Goal: Contribute content: Add original content to the website for others to see

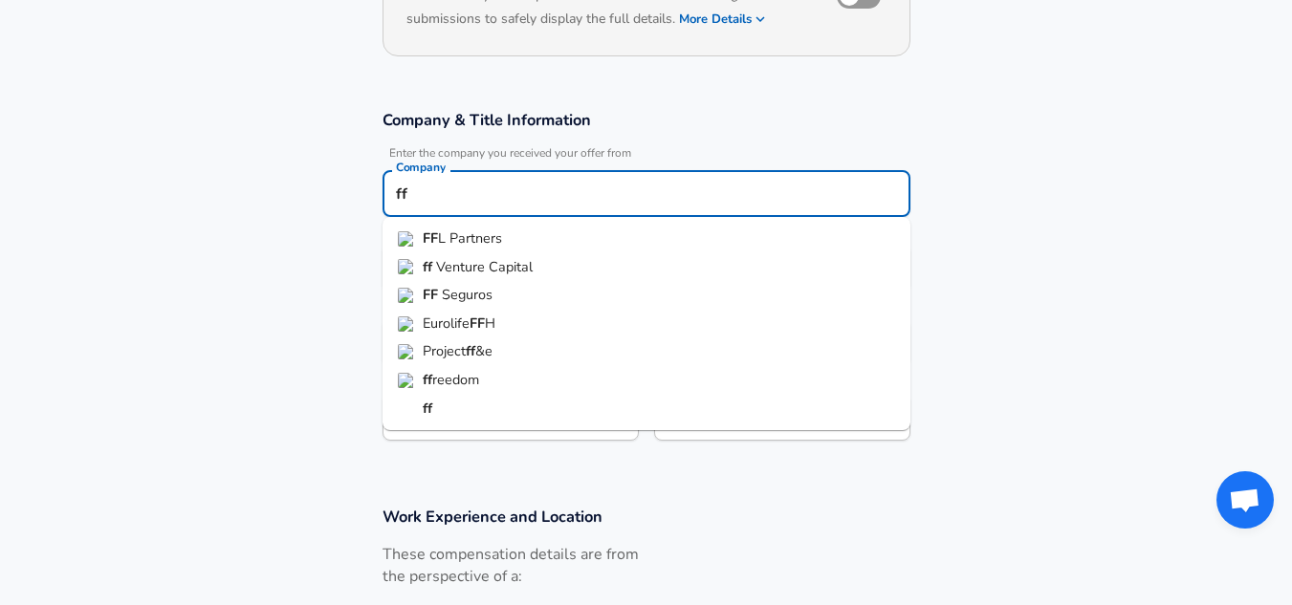
type input "ff"
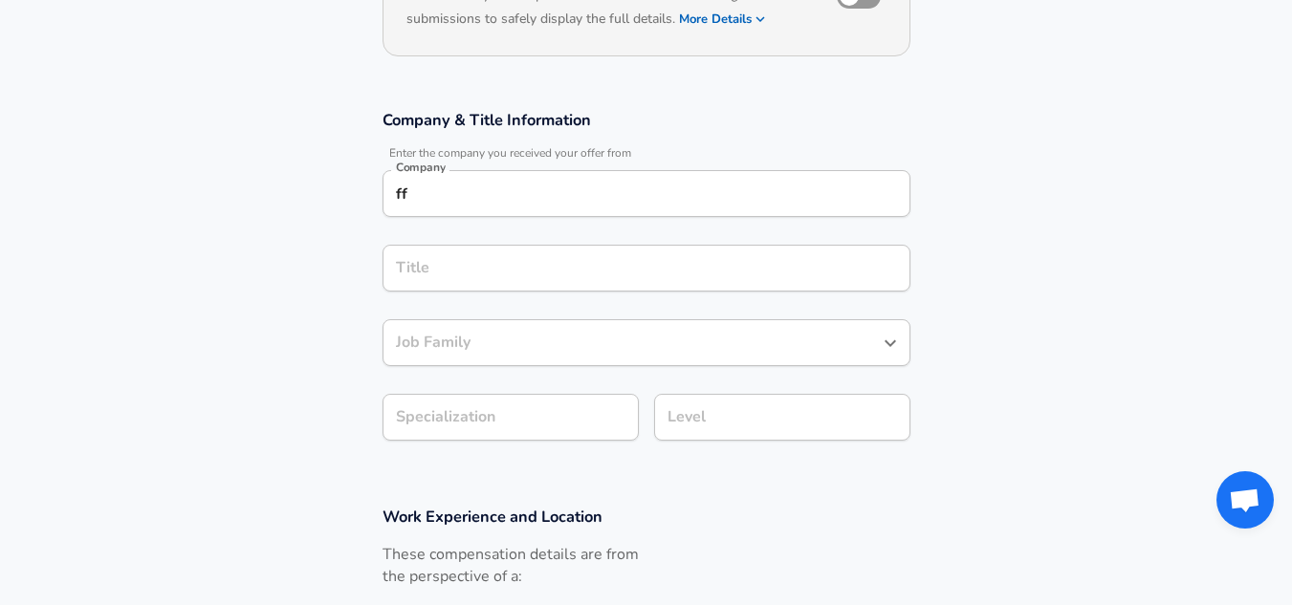
click at [354, 245] on section "Company & Title Information Enter the company you received your offer from Comp…" at bounding box center [646, 285] width 1292 height 397
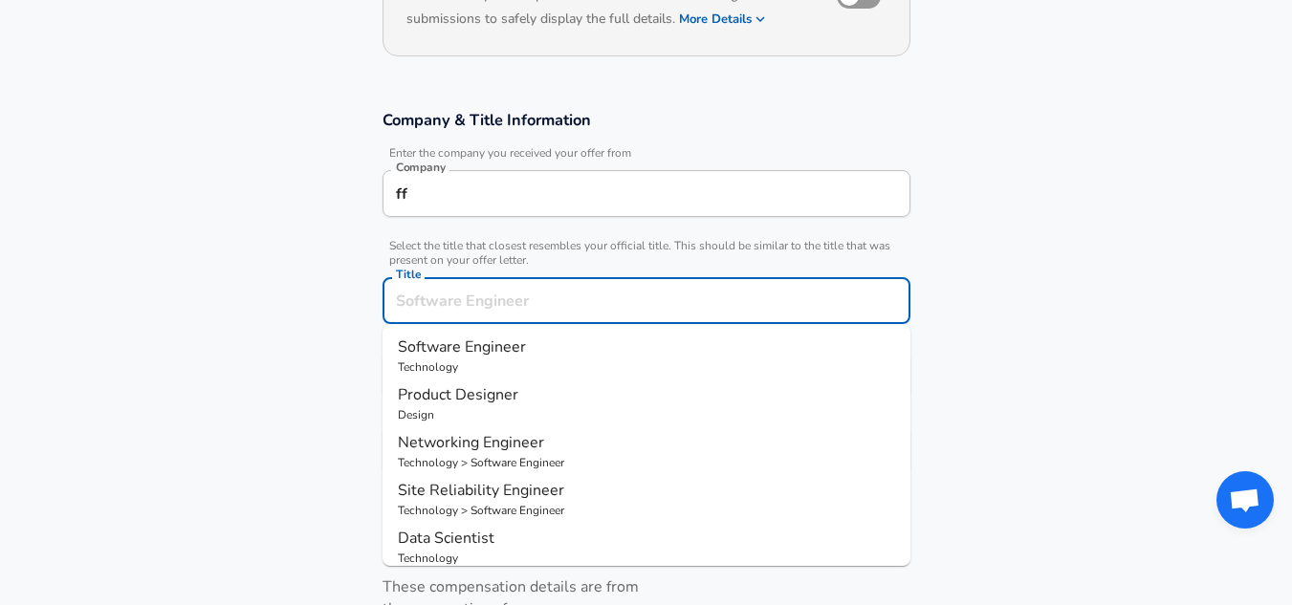
scroll to position [292, 0]
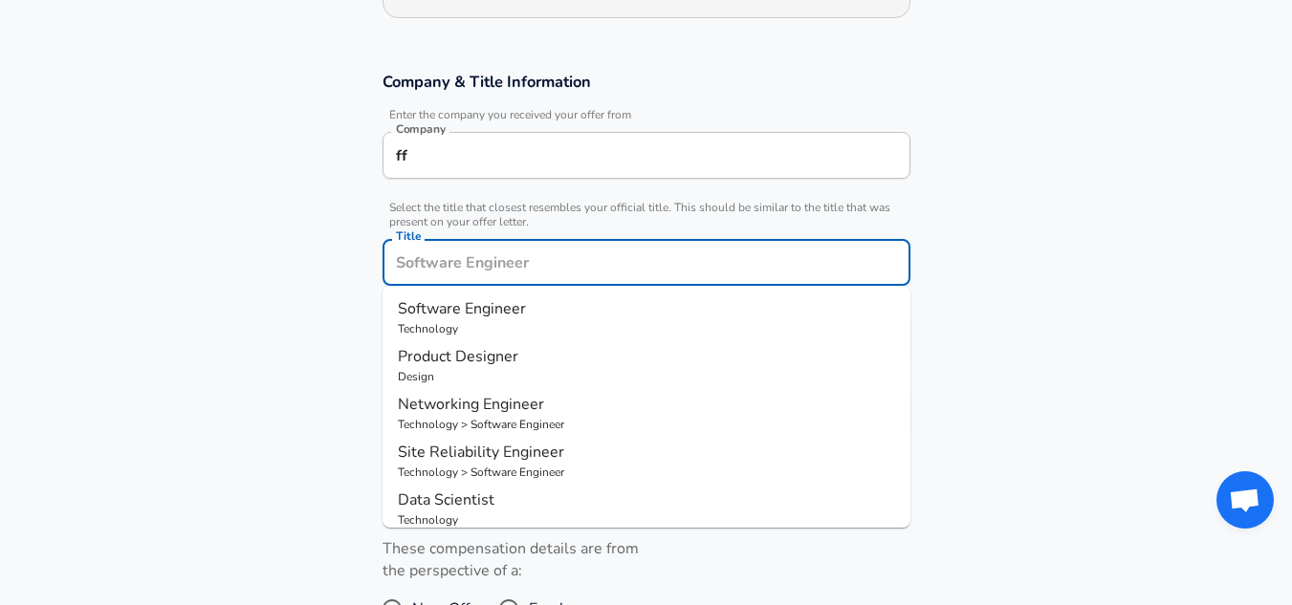
click at [432, 262] on input "Title" at bounding box center [646, 263] width 511 height 30
click at [457, 317] on span "Software Engineer" at bounding box center [462, 308] width 128 height 21
type input "Software Engineer"
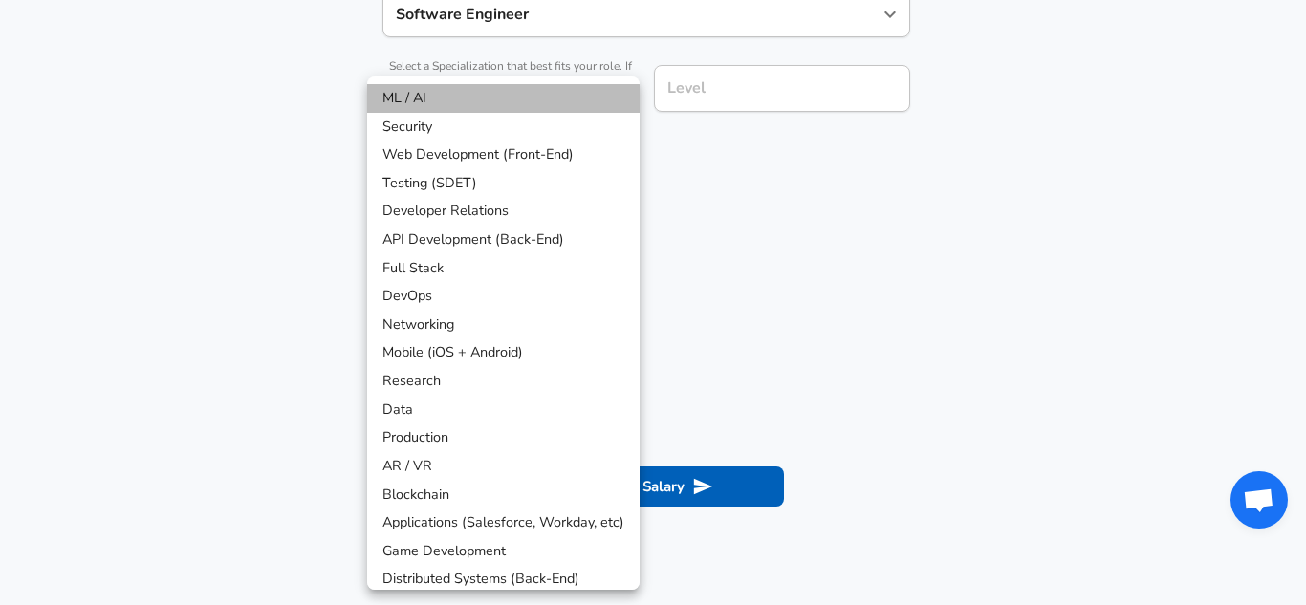
click at [411, 106] on li "ML / AI" at bounding box center [503, 98] width 273 height 29
type input "ML / AI"
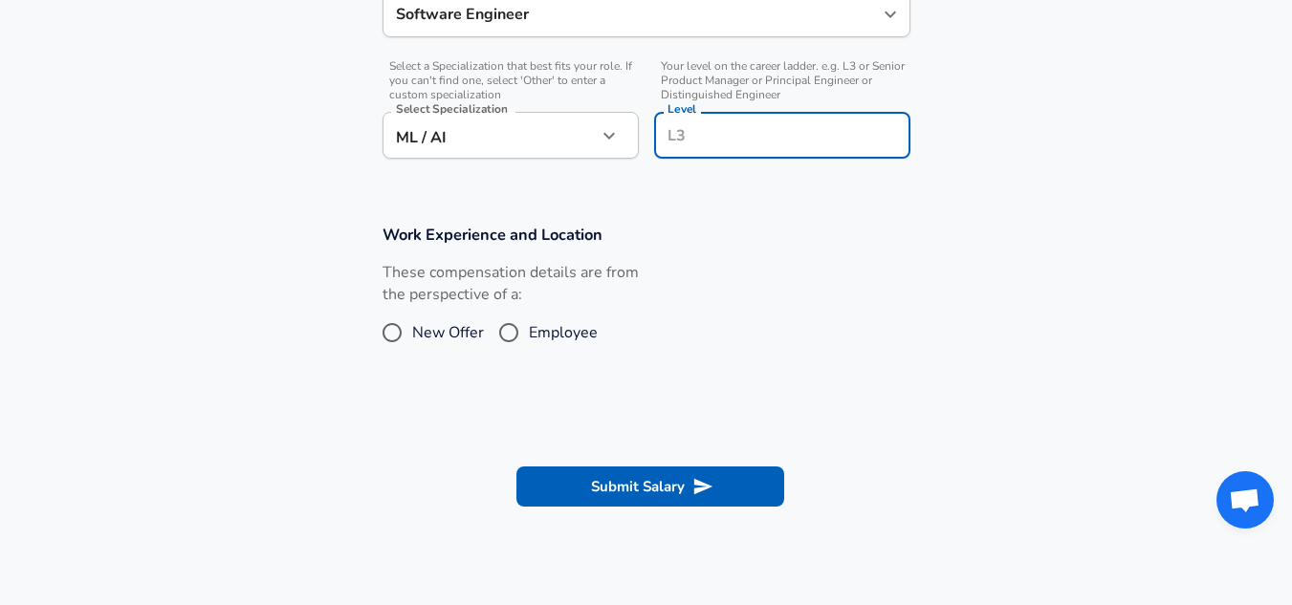
click at [695, 120] on input "Level" at bounding box center [782, 135] width 239 height 30
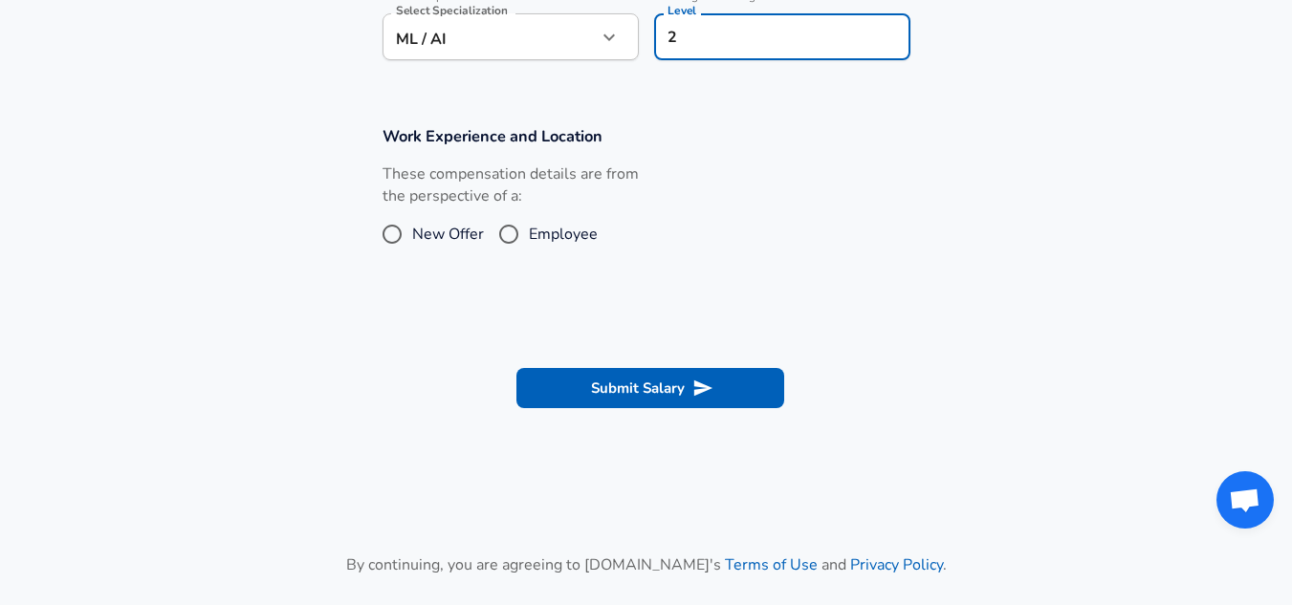
scroll to position [718, 0]
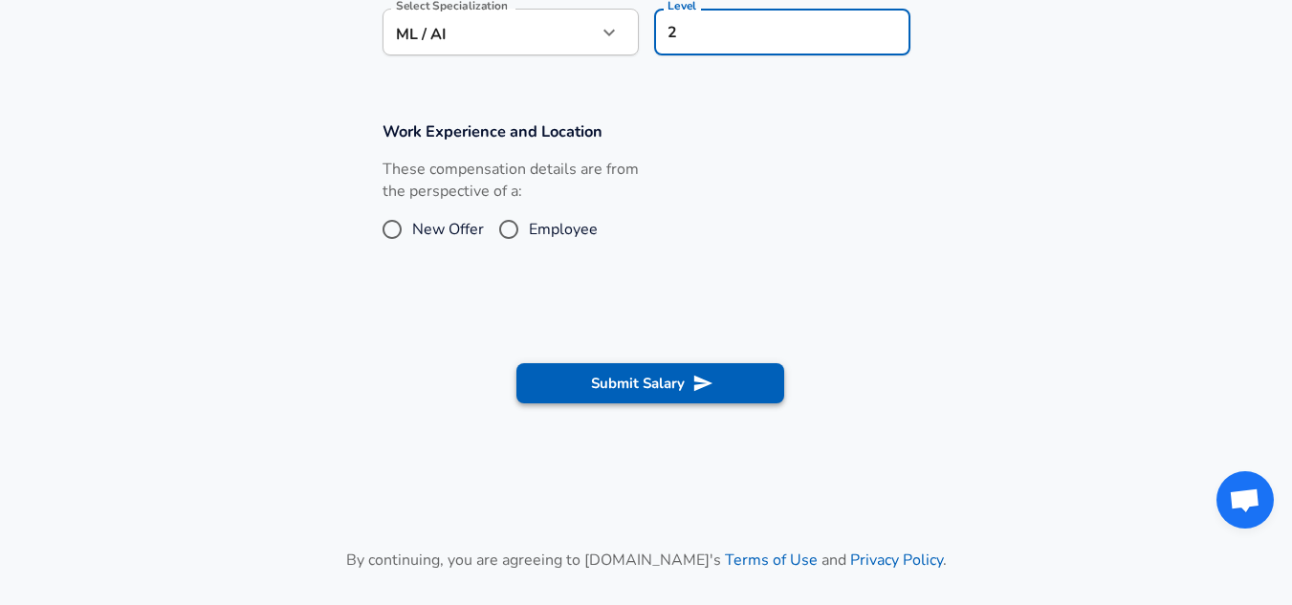
type input "2"
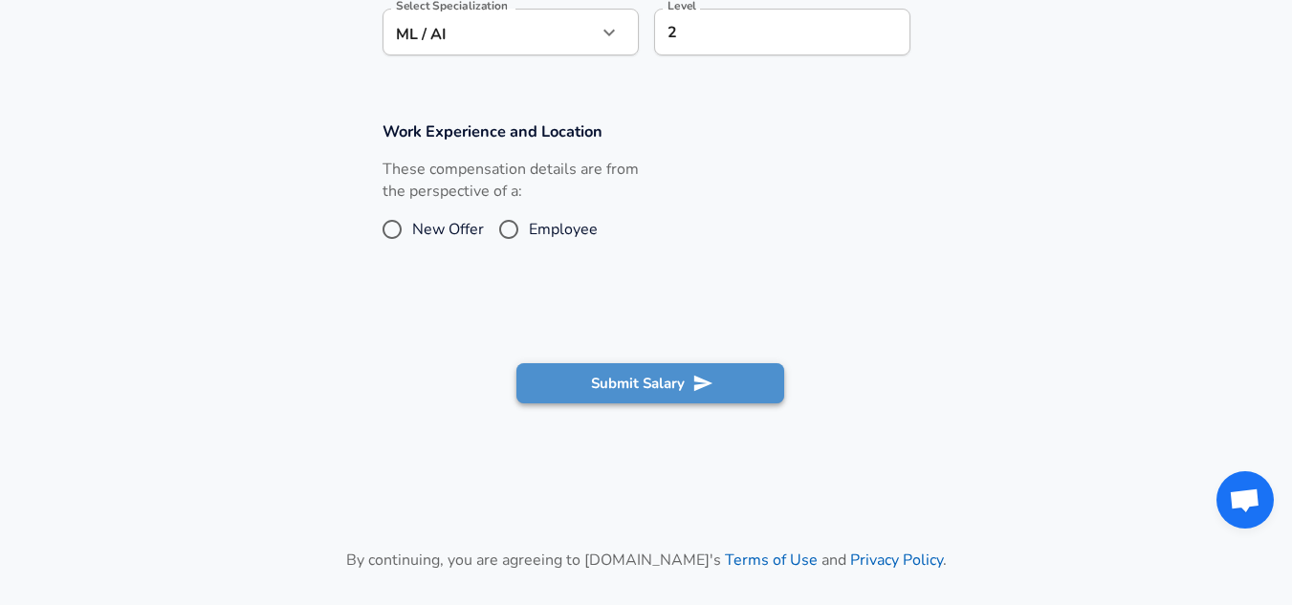
click at [644, 388] on button "Submit Salary" at bounding box center [650, 383] width 268 height 40
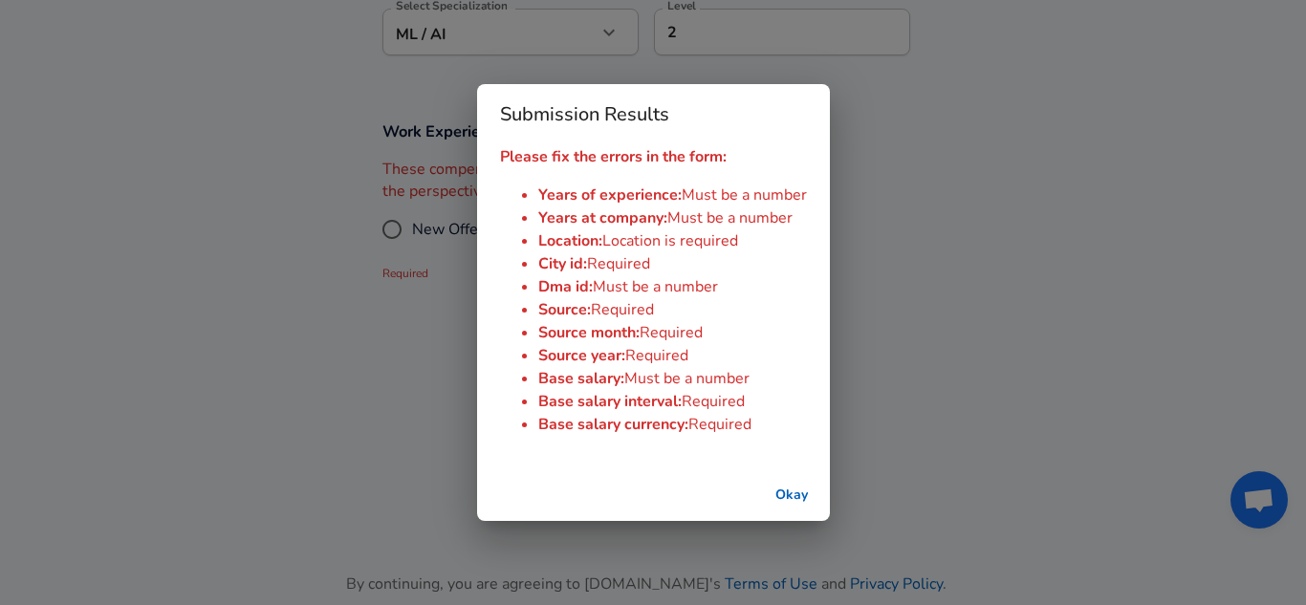
click at [439, 268] on div "Submission Results Please fix the errors in the form: Years of experience : Mus…" at bounding box center [653, 302] width 1306 height 605
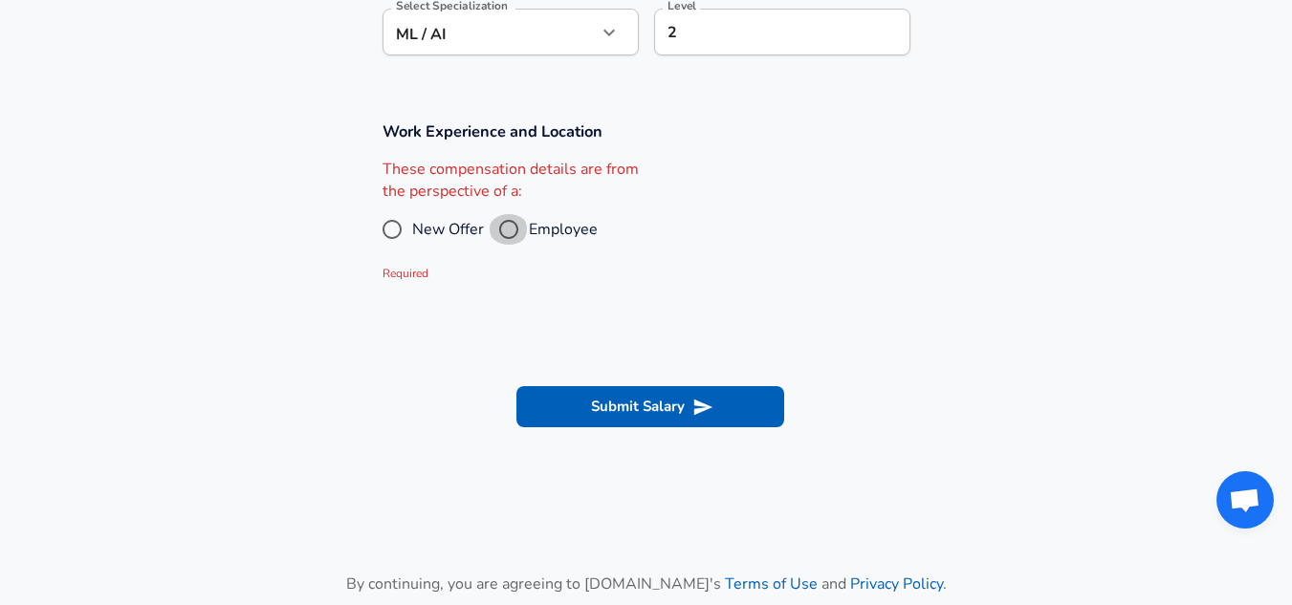
click at [500, 235] on input "Employee" at bounding box center [509, 229] width 40 height 31
radio input "true"
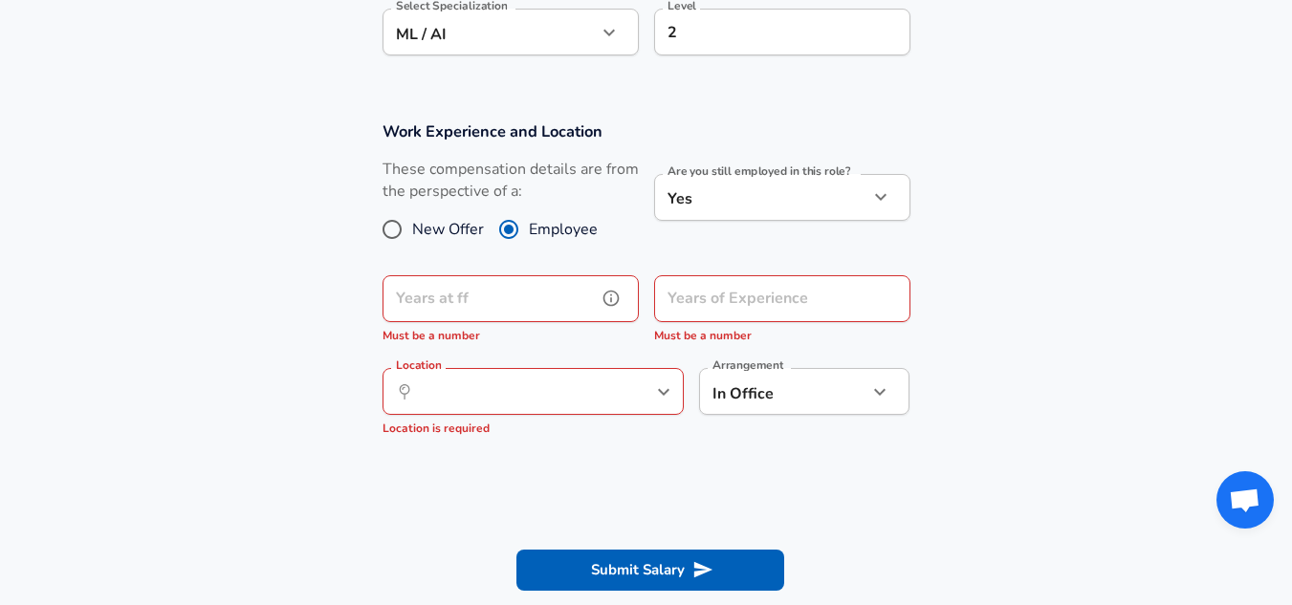
click at [484, 301] on input "Years at ff" at bounding box center [489, 298] width 214 height 47
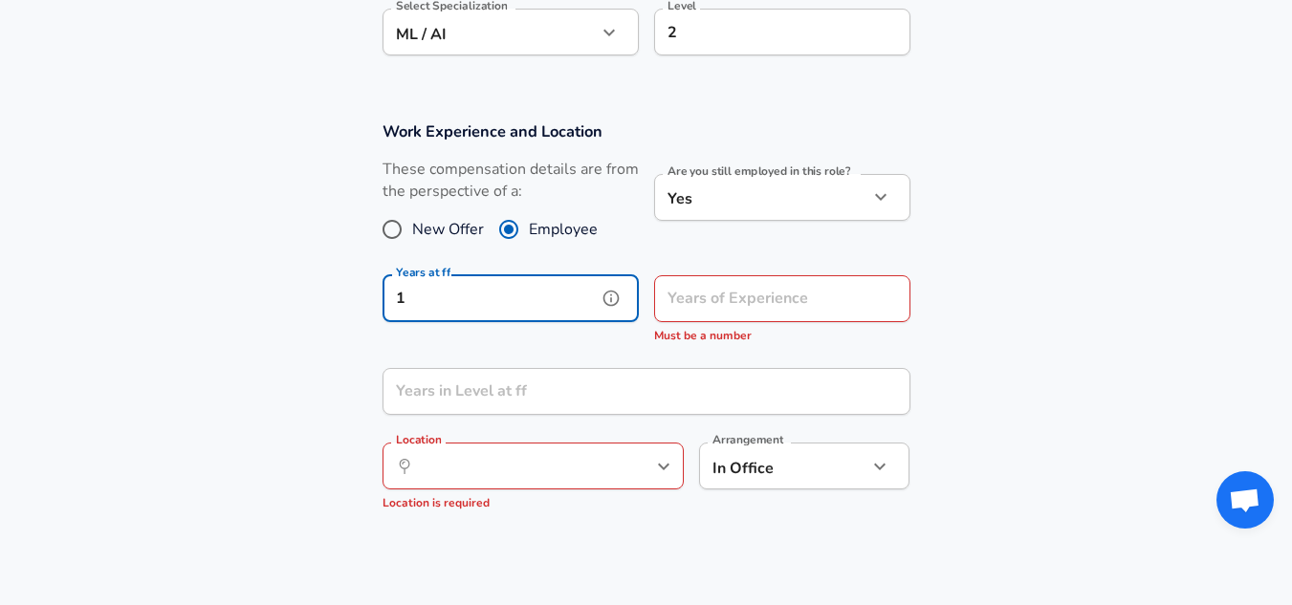
type input "1"
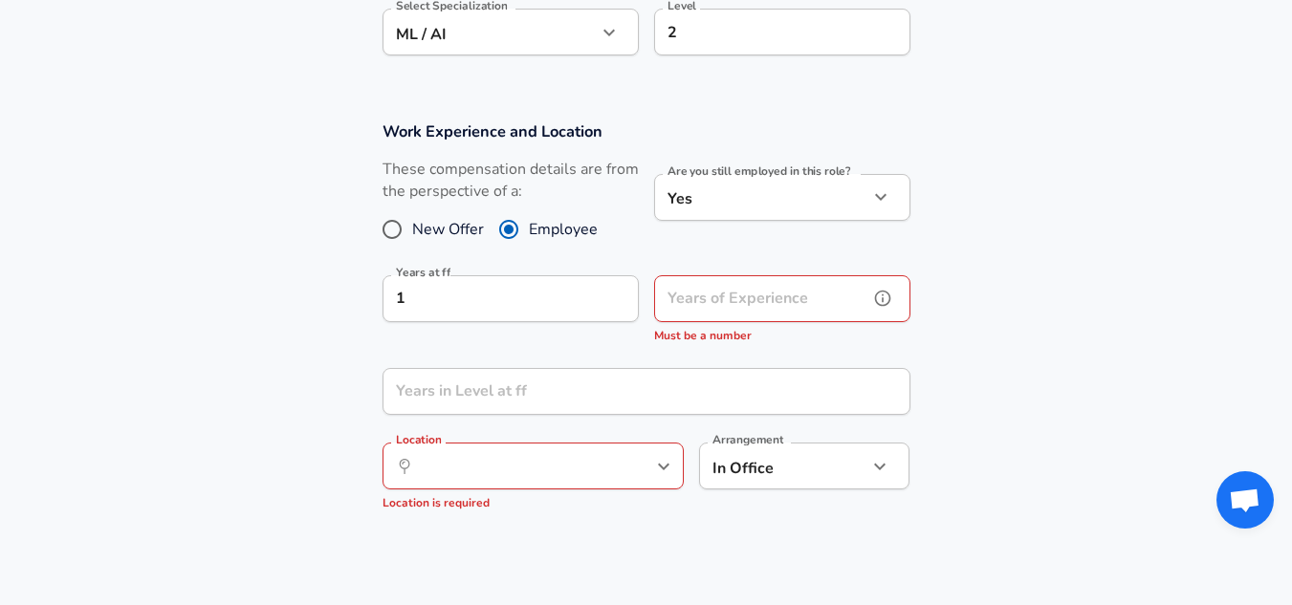
click at [708, 292] on div "Years of Experience Years of Experience Must be a number" at bounding box center [782, 310] width 256 height 71
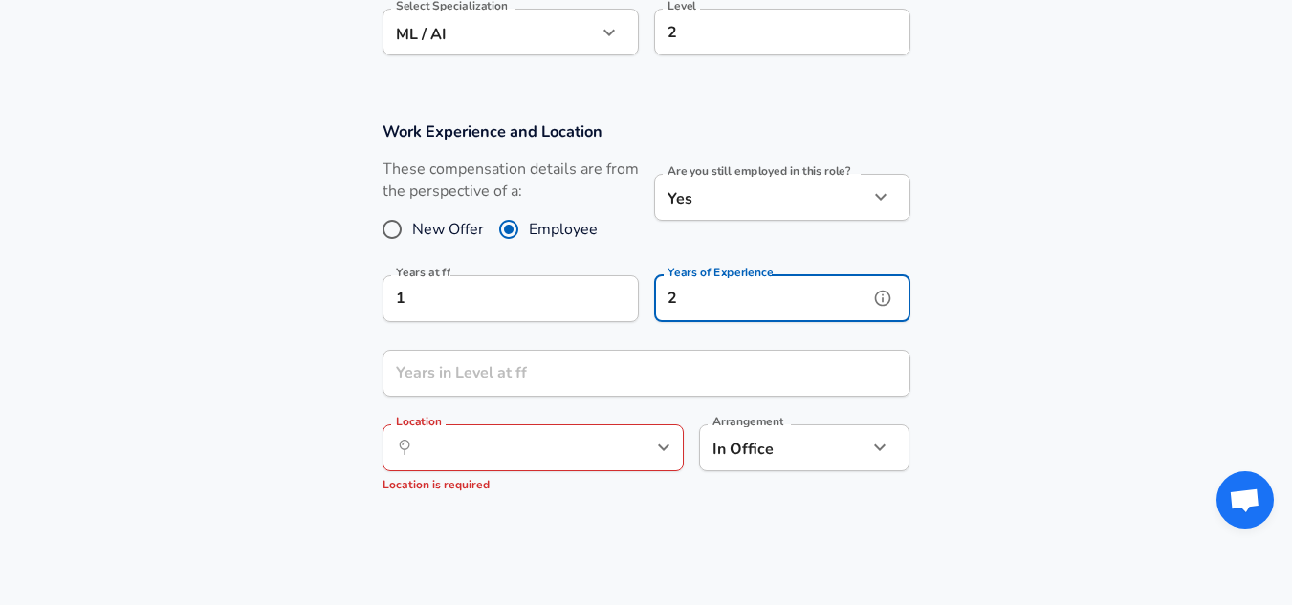
type input "2"
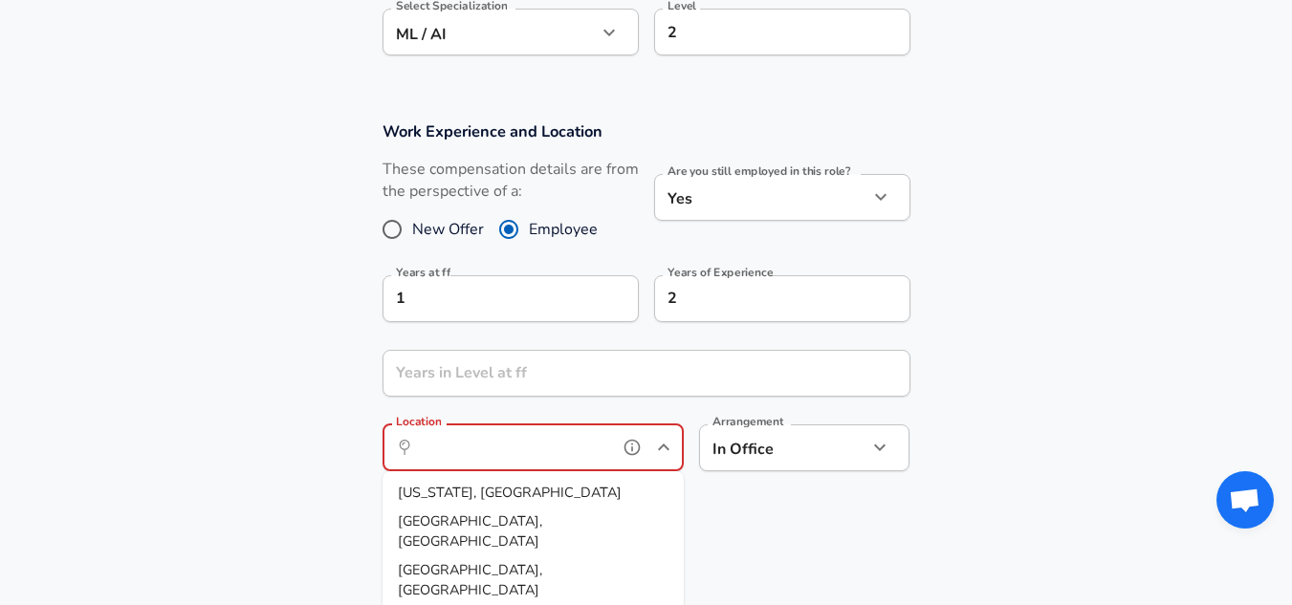
click at [537, 459] on input "Location" at bounding box center [512, 448] width 196 height 30
click at [418, 502] on span "[US_STATE], [GEOGRAPHIC_DATA]" at bounding box center [510, 493] width 224 height 21
type input "[US_STATE], [GEOGRAPHIC_DATA]"
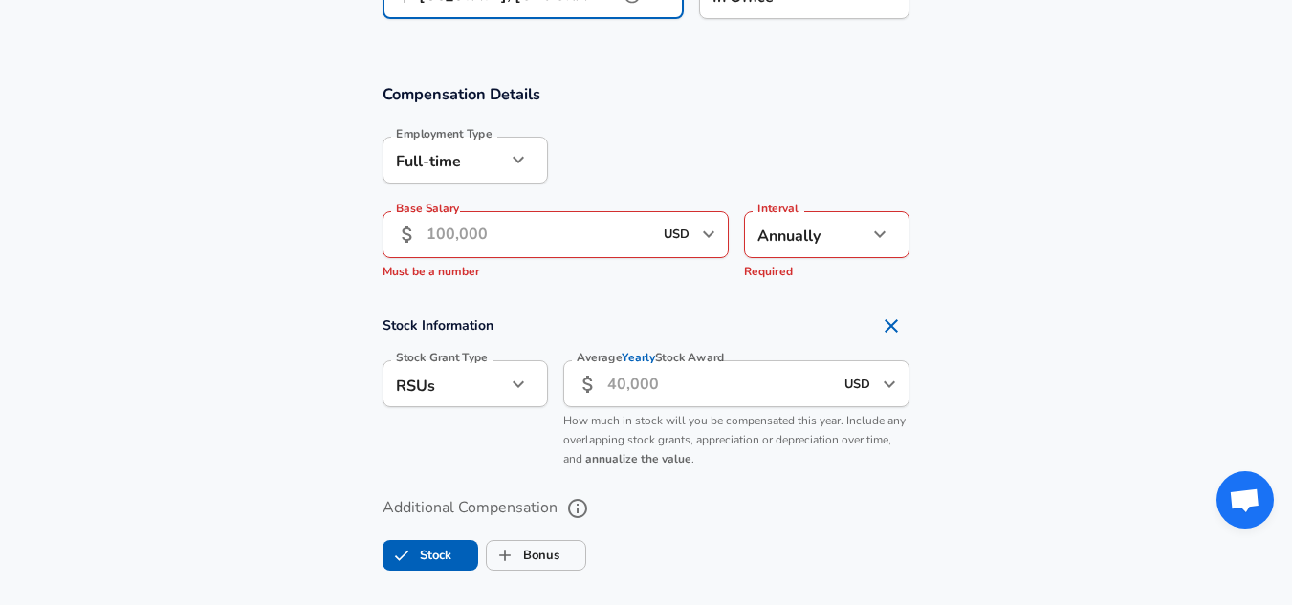
scroll to position [1171, 0]
click at [463, 238] on input "Base Salary" at bounding box center [539, 233] width 227 height 47
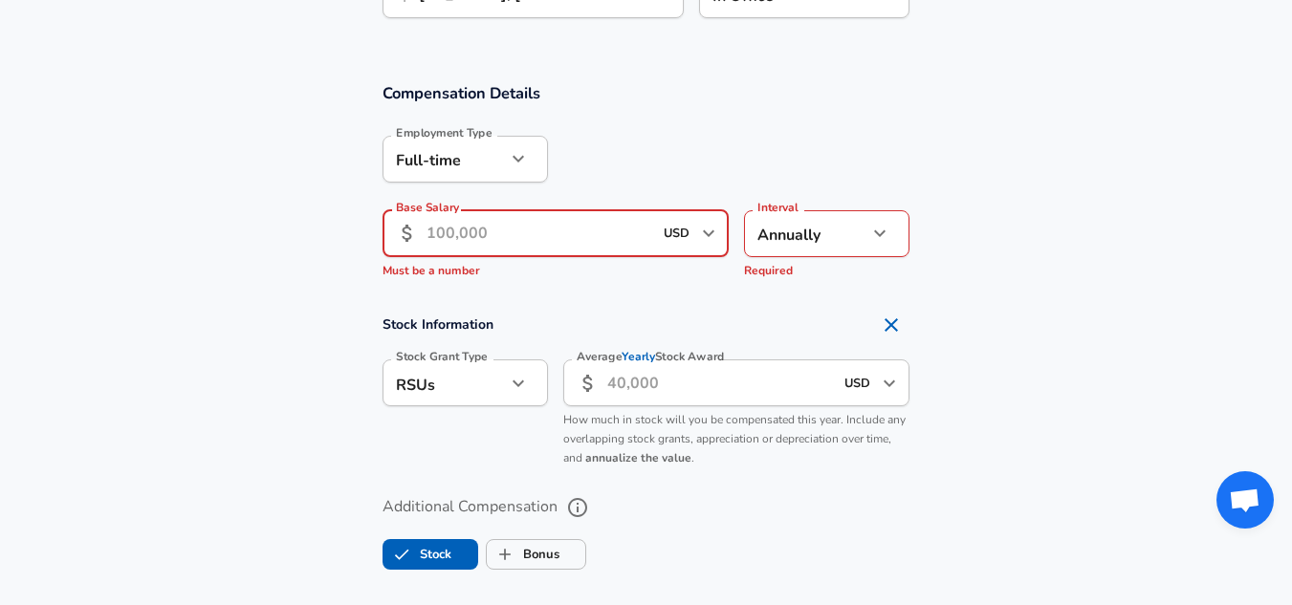
click at [463, 238] on input "Base Salary" at bounding box center [539, 233] width 227 height 47
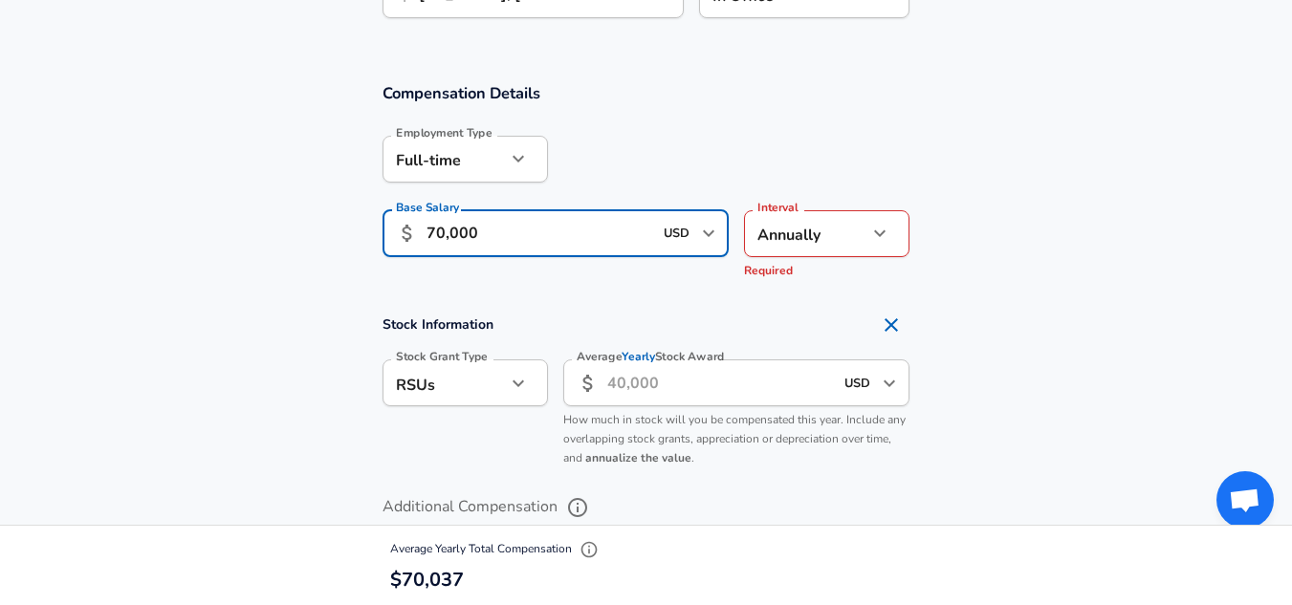
type input "70,000"
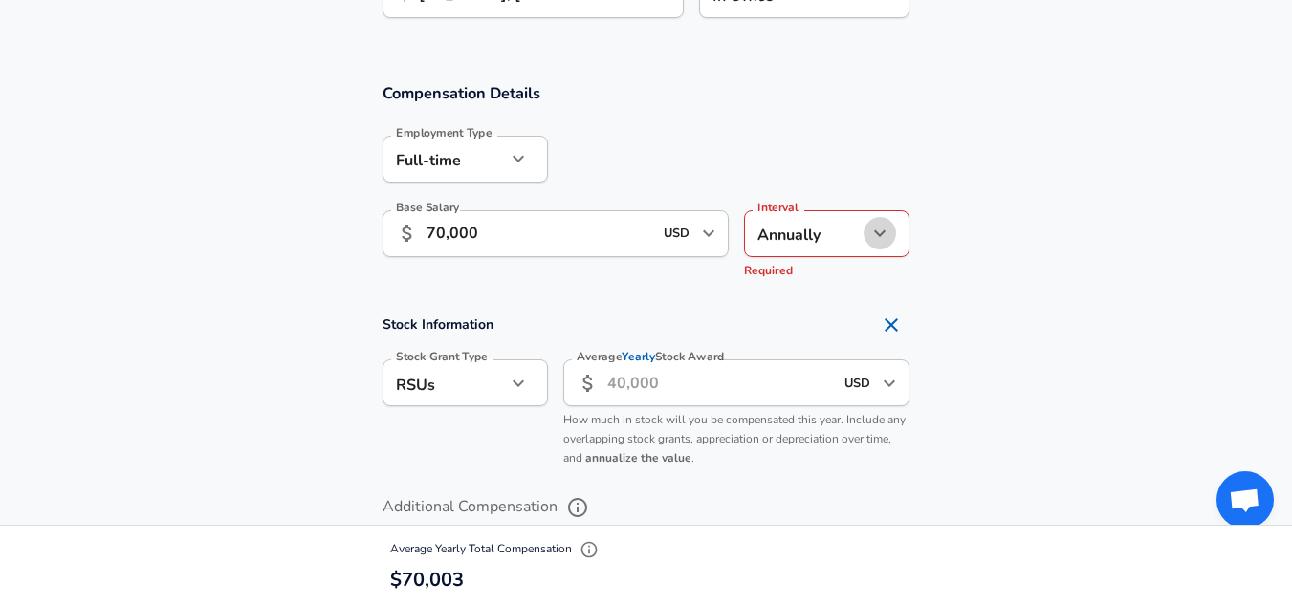
click at [868, 231] on icon "button" at bounding box center [879, 233] width 23 height 23
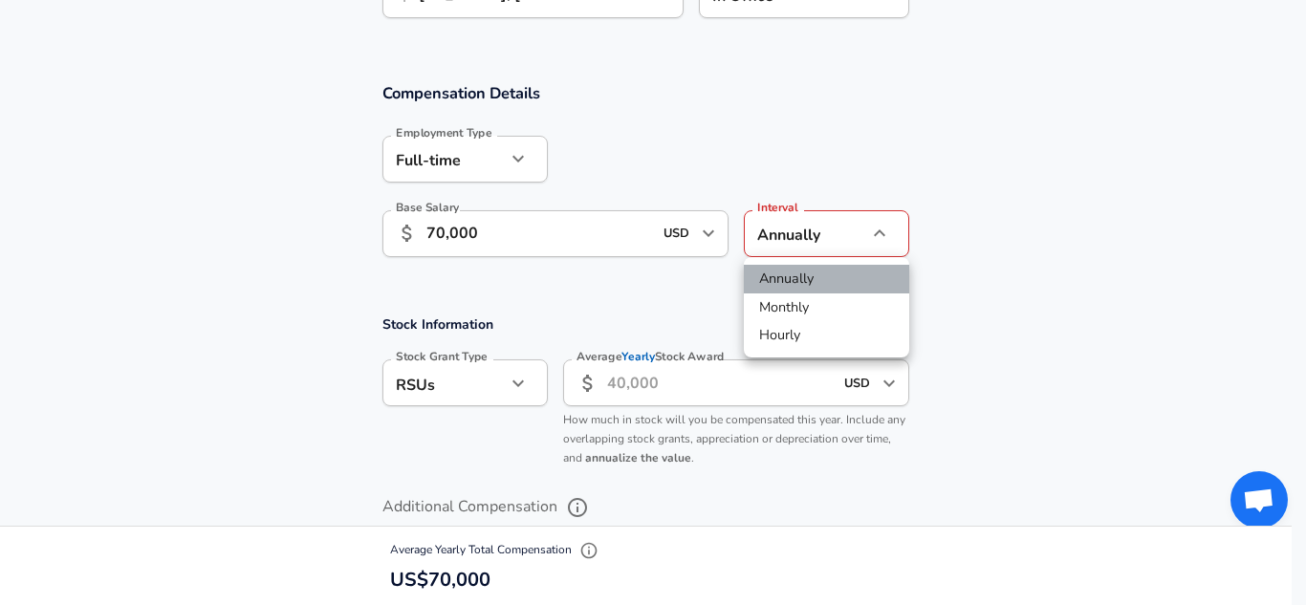
click at [803, 288] on li "Annually" at bounding box center [826, 279] width 165 height 29
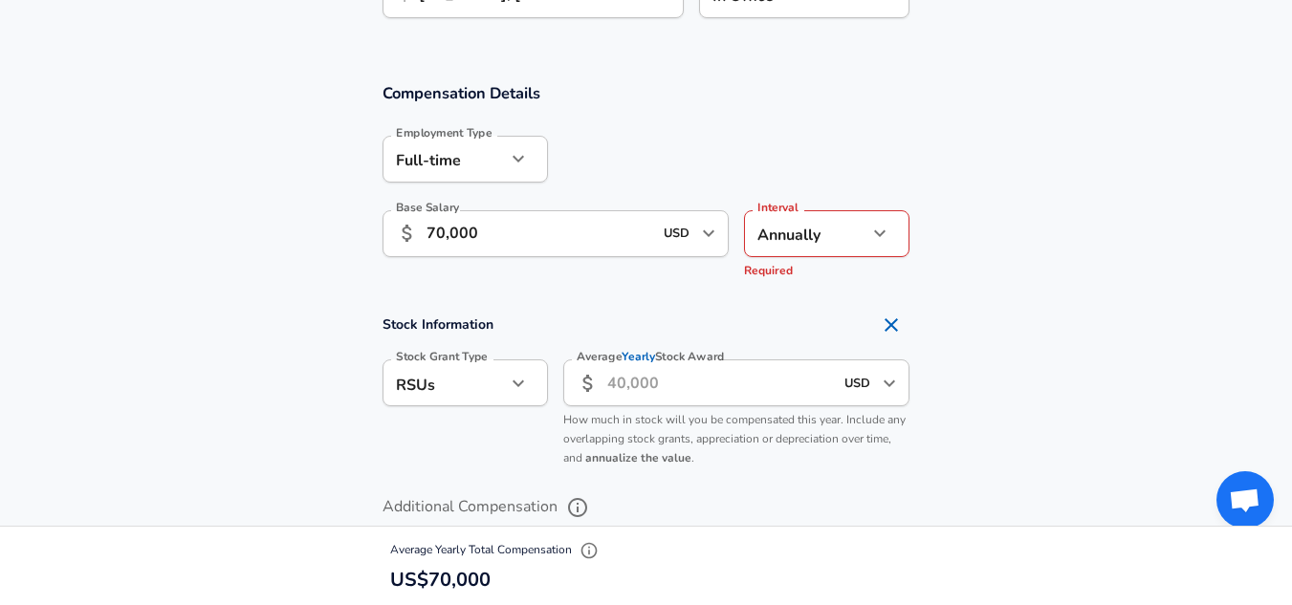
click at [663, 306] on h4 "Stock Information" at bounding box center [646, 325] width 528 height 38
click at [517, 386] on icon "button" at bounding box center [518, 383] width 23 height 23
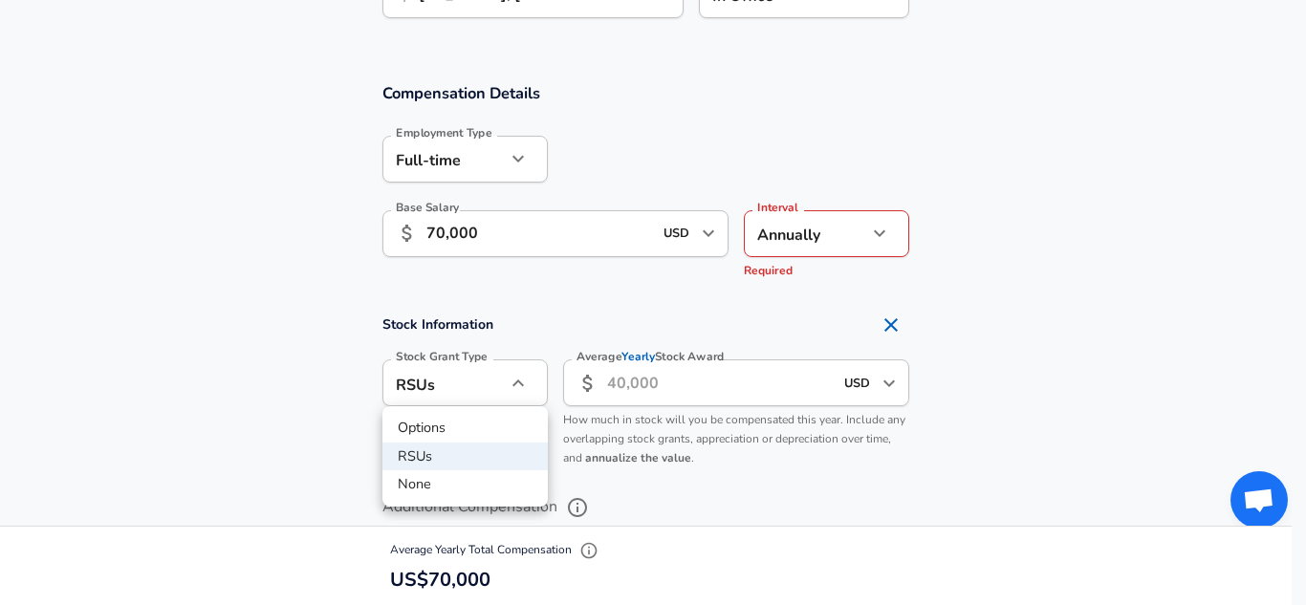
click at [681, 385] on div at bounding box center [653, 302] width 1306 height 605
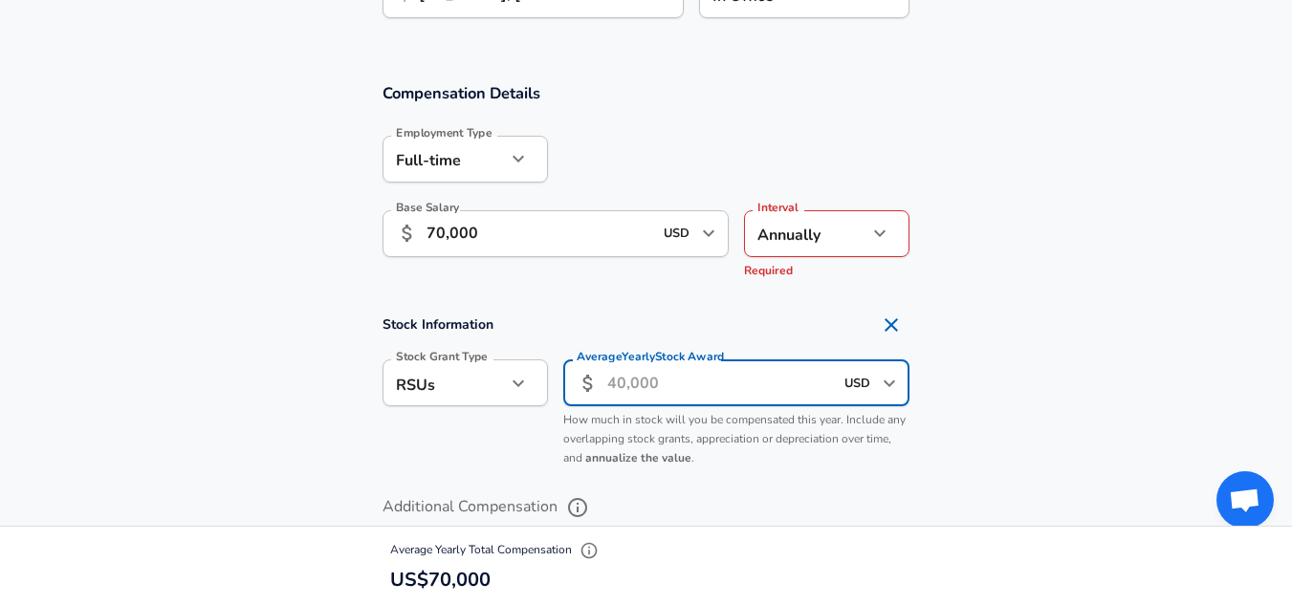
click at [693, 385] on input "Average Yearly Stock Award" at bounding box center [720, 383] width 227 height 47
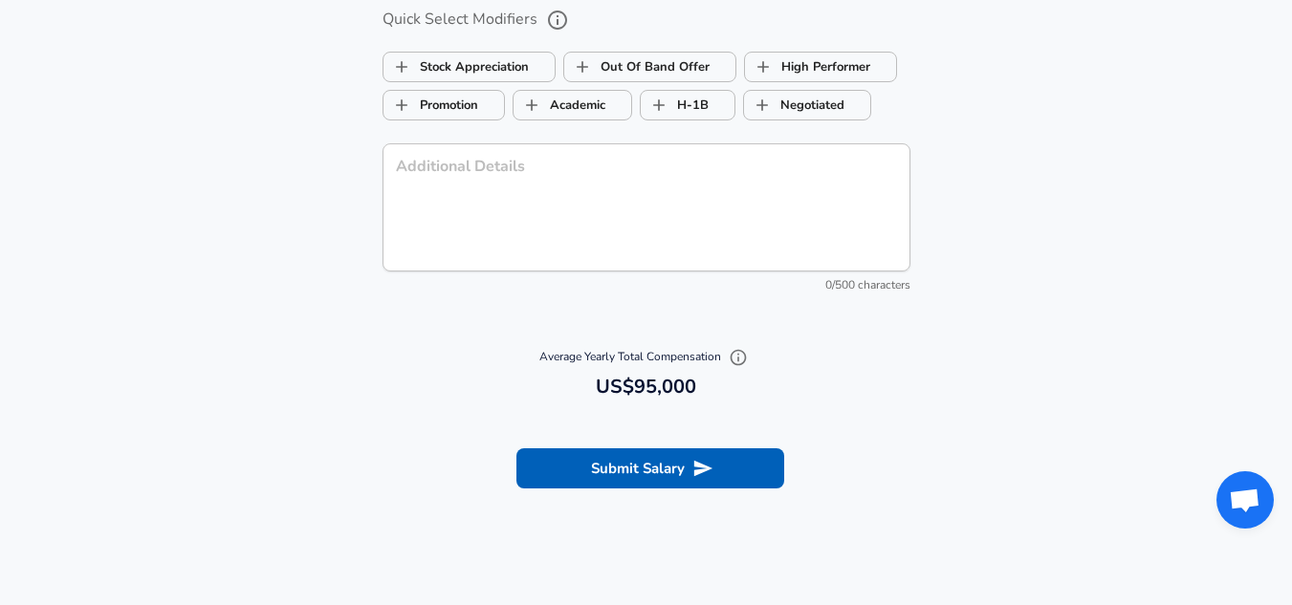
scroll to position [2021, 0]
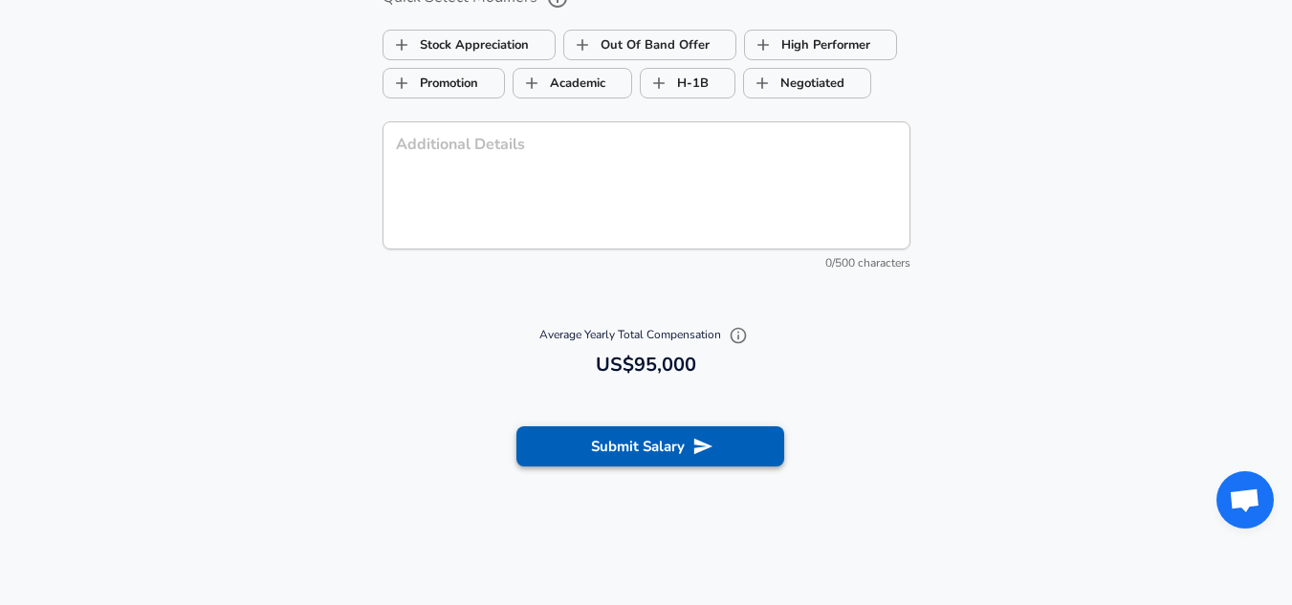
type input "25,000"
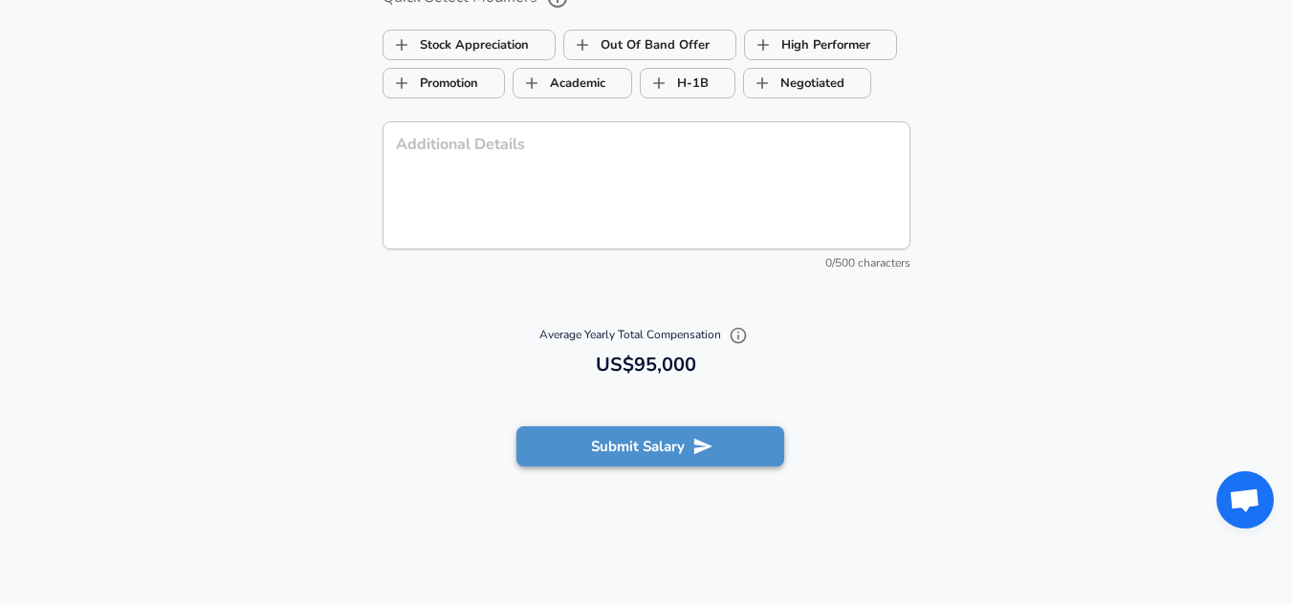
click at [644, 450] on button "Submit Salary" at bounding box center [650, 446] width 268 height 40
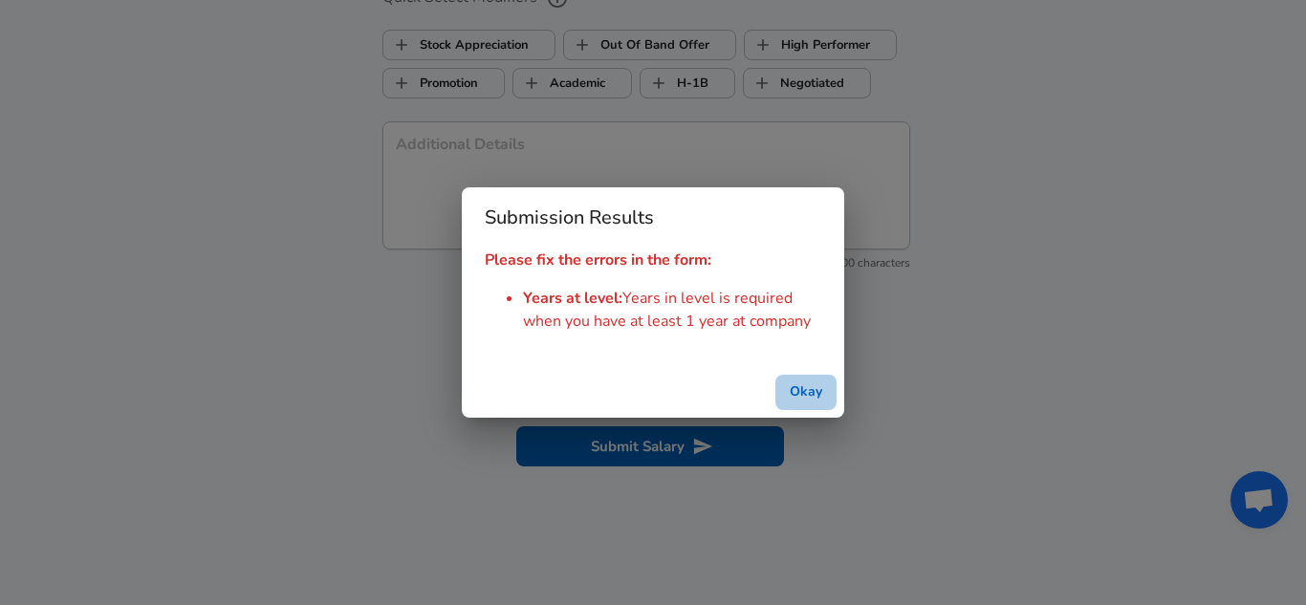
click at [796, 392] on button "Okay" at bounding box center [805, 392] width 61 height 35
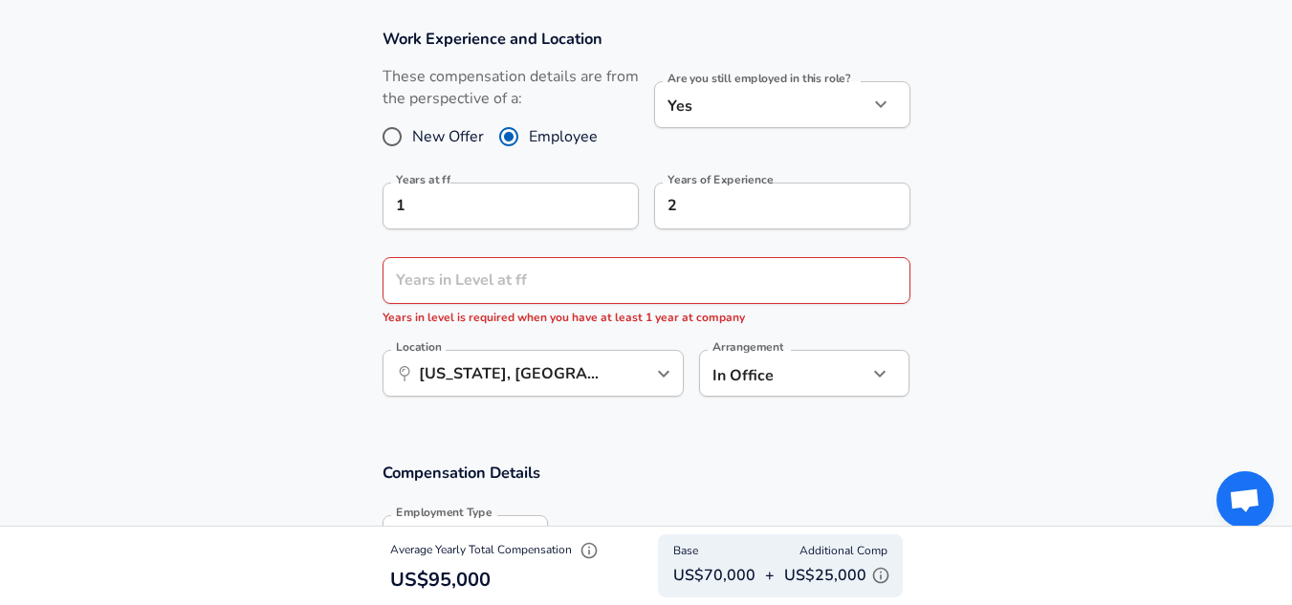
scroll to position [809, 0]
click at [499, 287] on div "Years in Level at ff Years in Level at ff Years in level is required when you h…" at bounding box center [646, 294] width 528 height 71
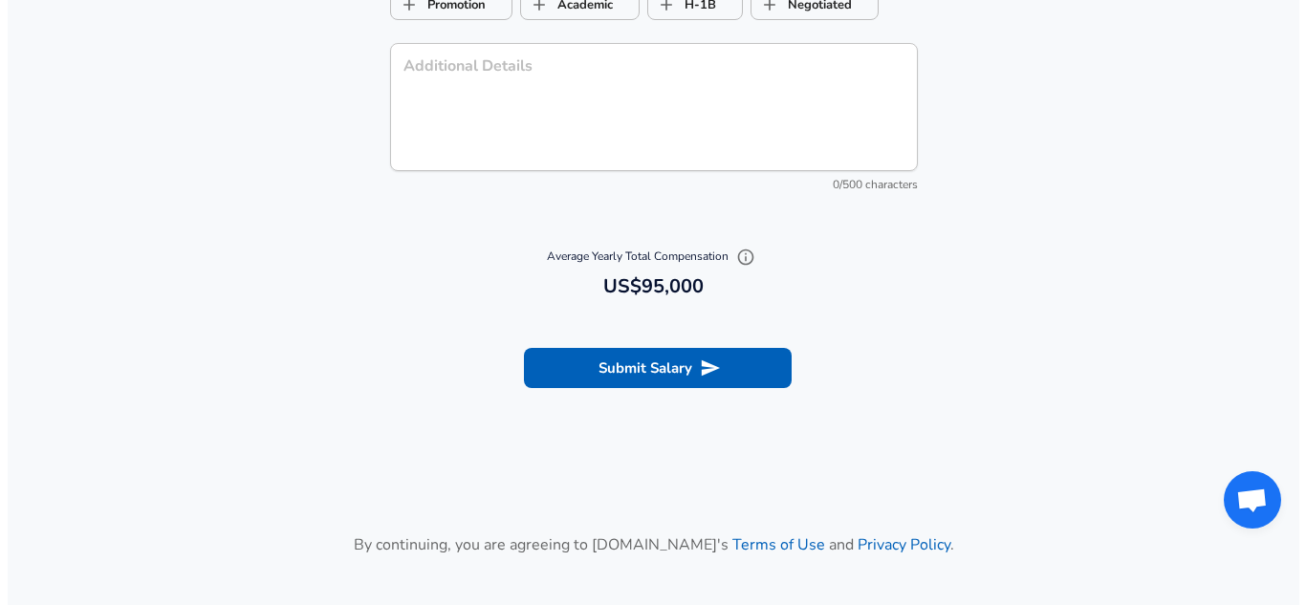
scroll to position [2163, 0]
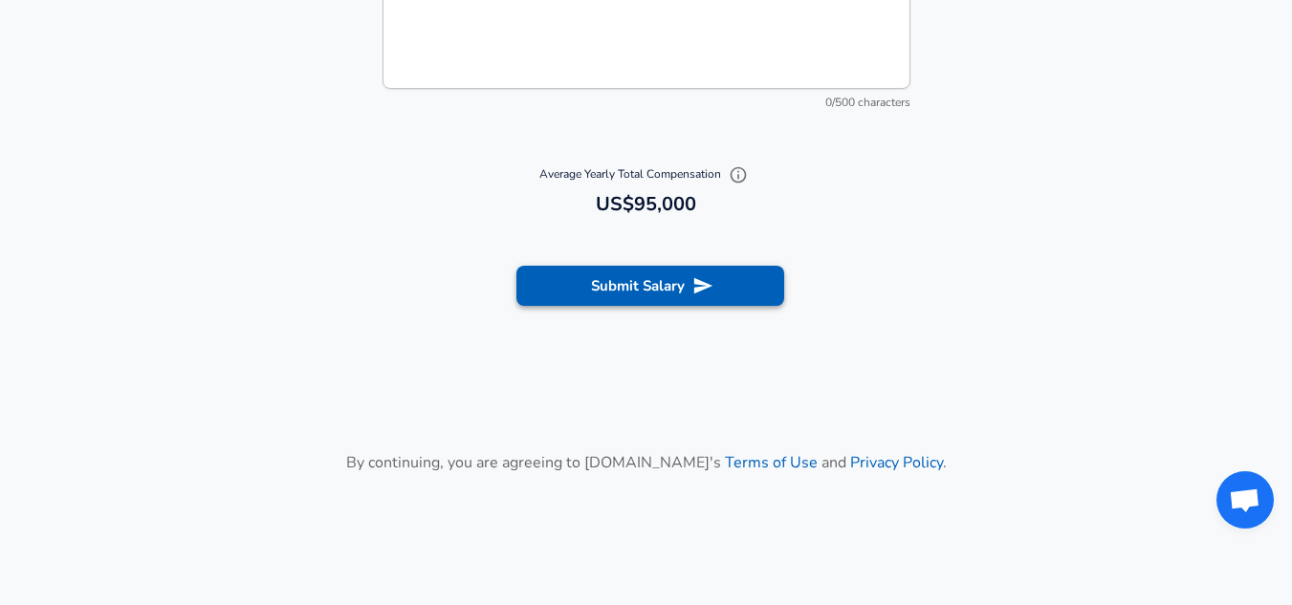
type input "1"
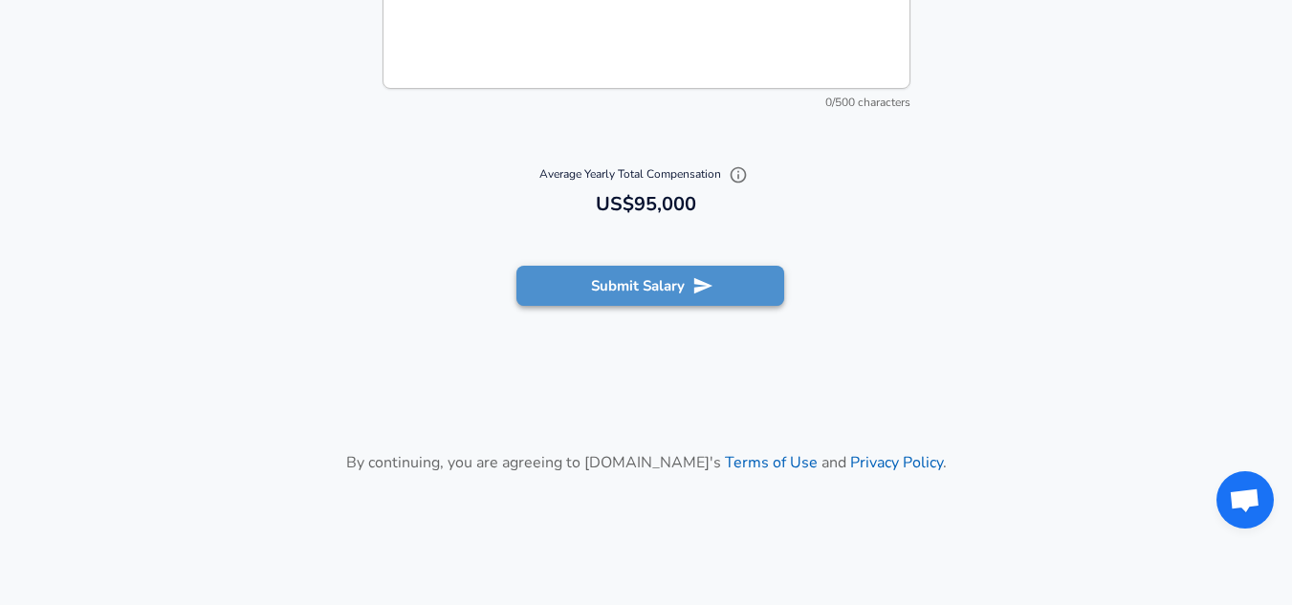
click at [622, 268] on button "Submit Salary" at bounding box center [650, 286] width 268 height 40
